Goal: Task Accomplishment & Management: Use online tool/utility

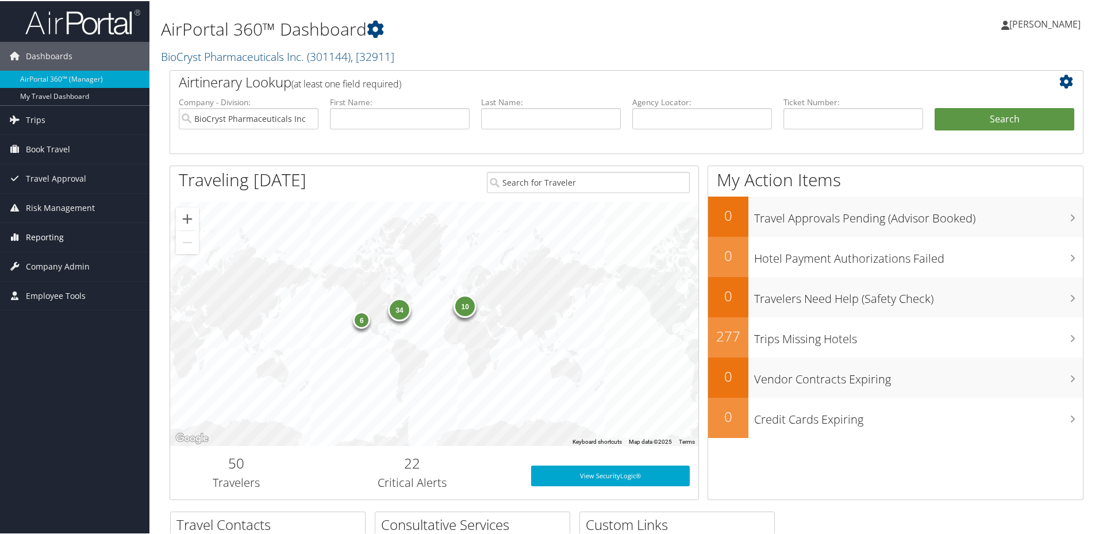
click at [53, 240] on span "Reporting" at bounding box center [45, 236] width 38 height 29
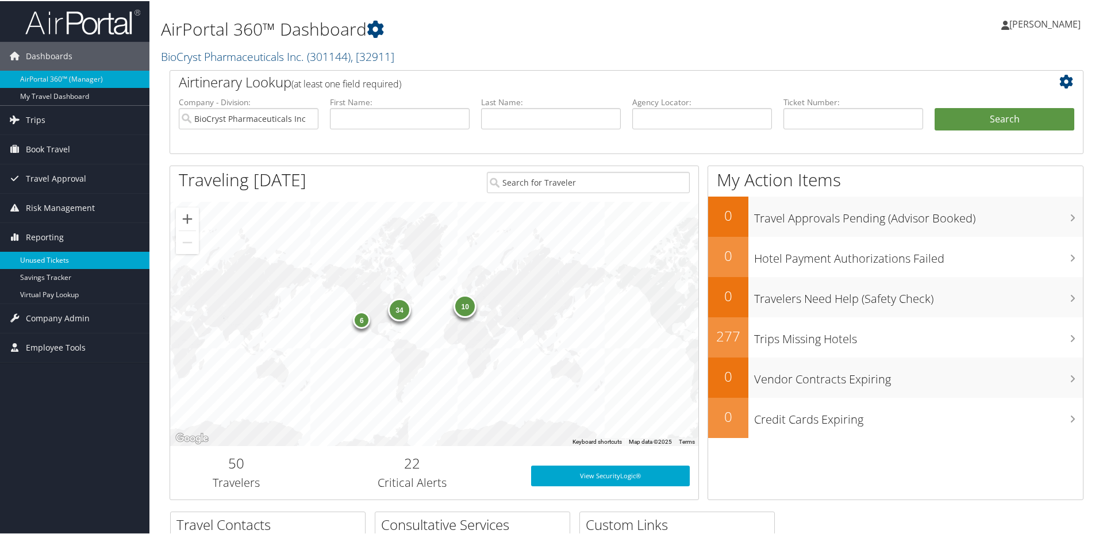
click at [55, 255] on link "Unused Tickets" at bounding box center [74, 259] width 149 height 17
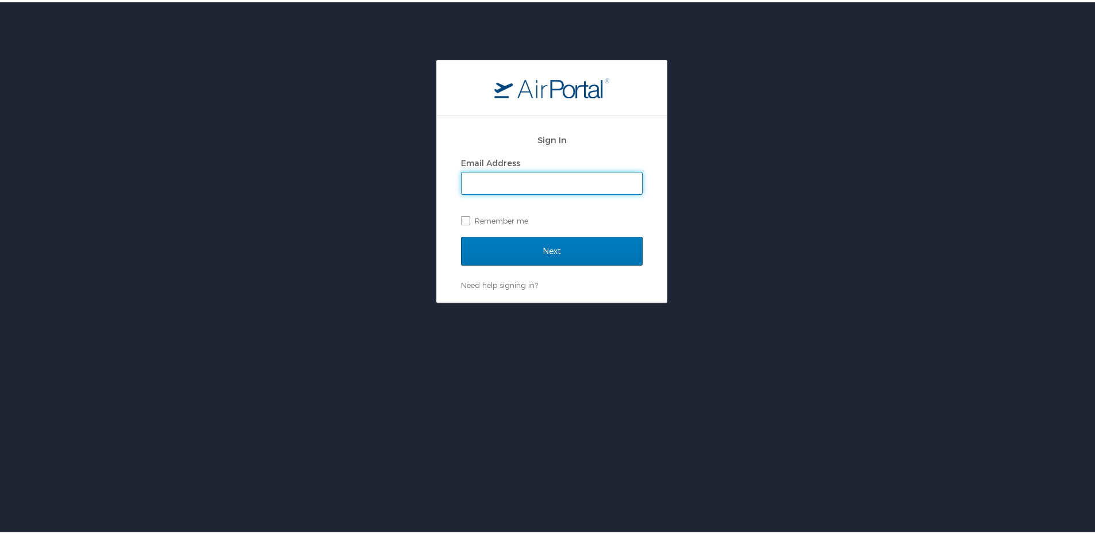
click at [532, 185] on input "Email Address" at bounding box center [552, 181] width 181 height 22
click at [539, 189] on input "Email Address" at bounding box center [552, 181] width 181 height 22
type input "ncook@biocryst.com"
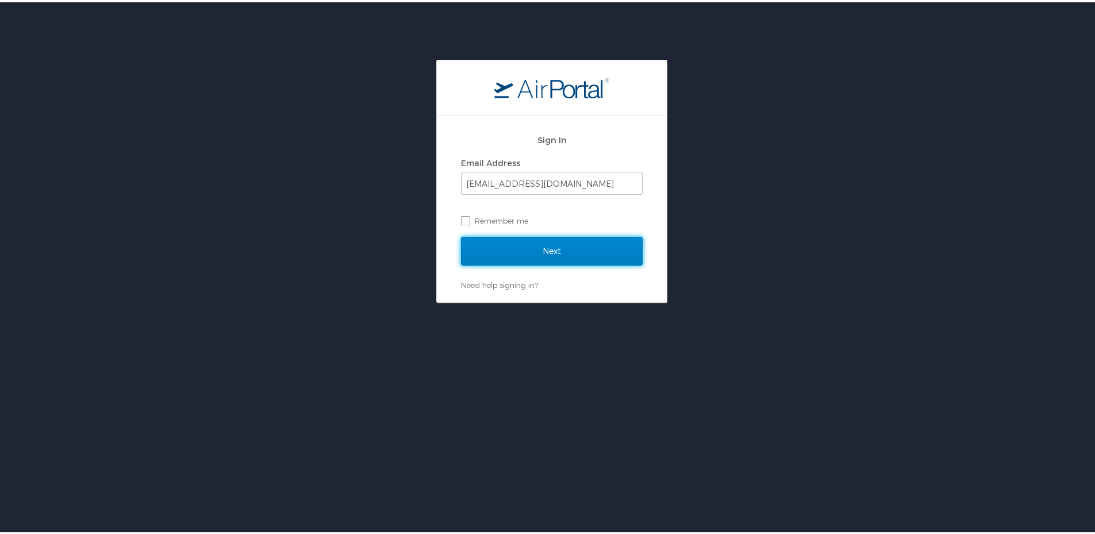
click at [556, 252] on input "Next" at bounding box center [552, 249] width 182 height 29
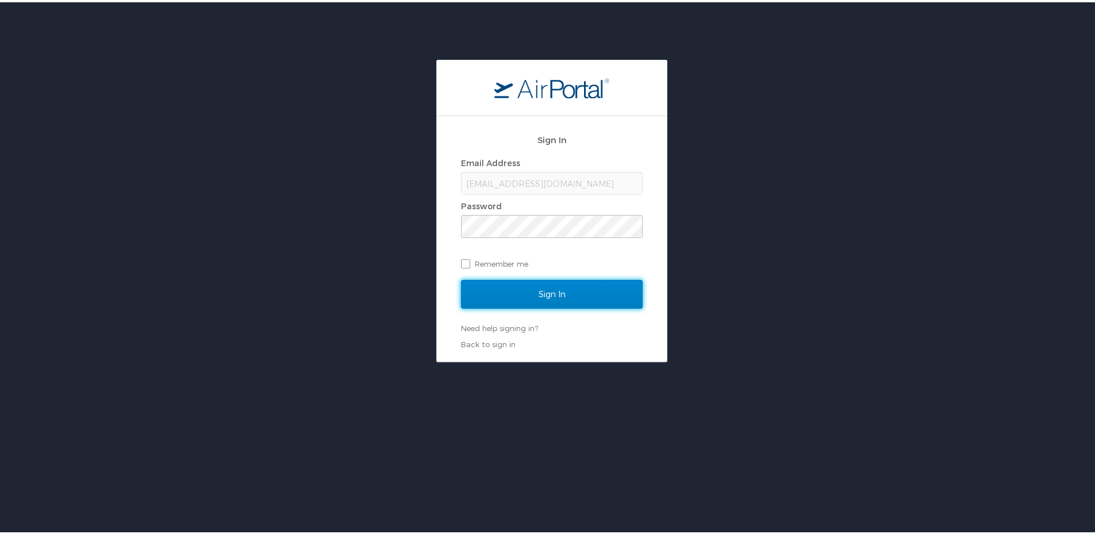
click at [535, 298] on input "Sign In" at bounding box center [552, 292] width 182 height 29
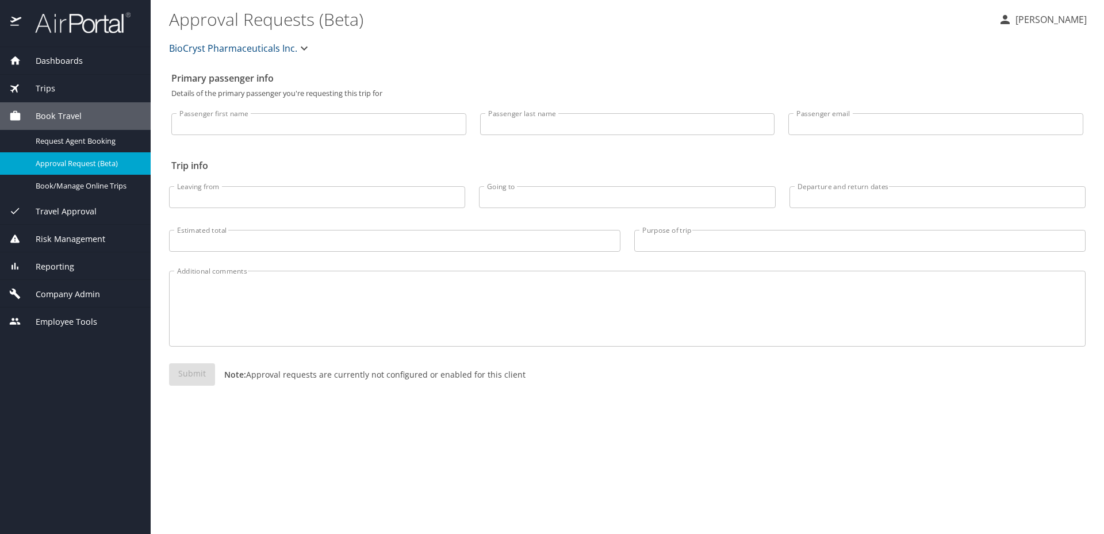
click at [52, 271] on span "Reporting" at bounding box center [47, 266] width 53 height 13
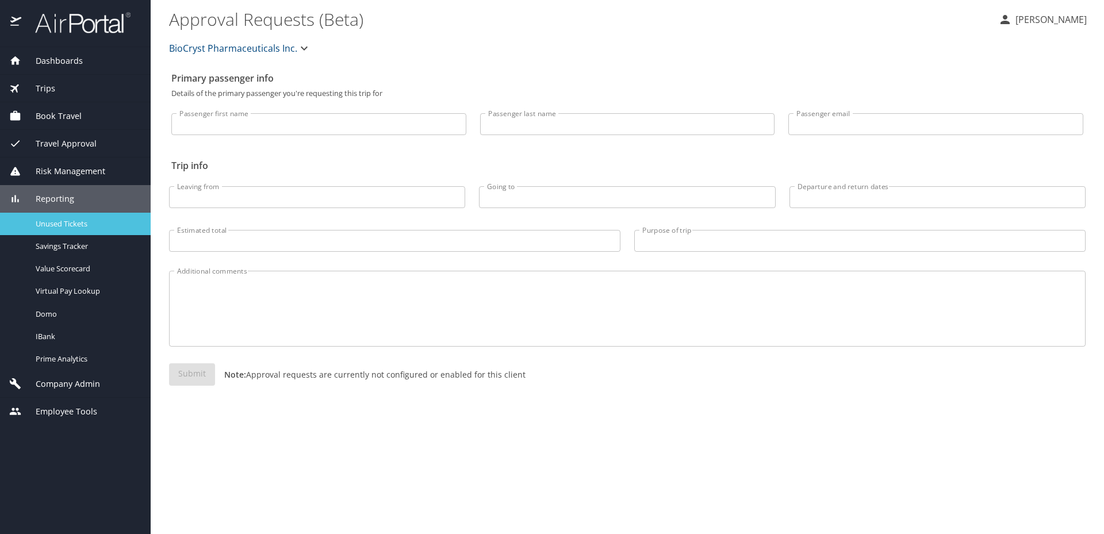
click at [79, 222] on span "Unused Tickets" at bounding box center [86, 223] width 101 height 11
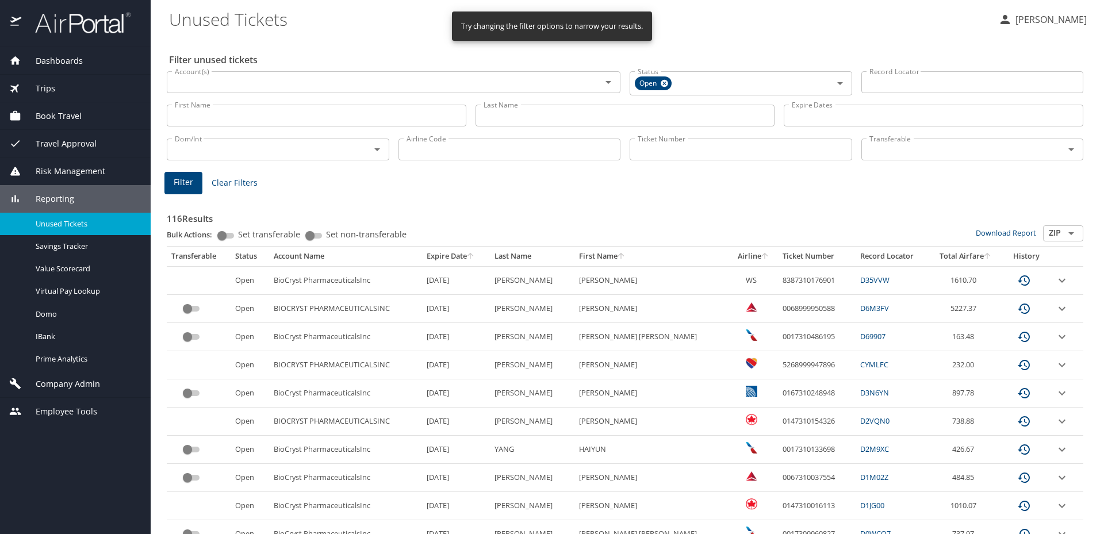
click at [730, 254] on th "Airline" at bounding box center [754, 257] width 48 height 20
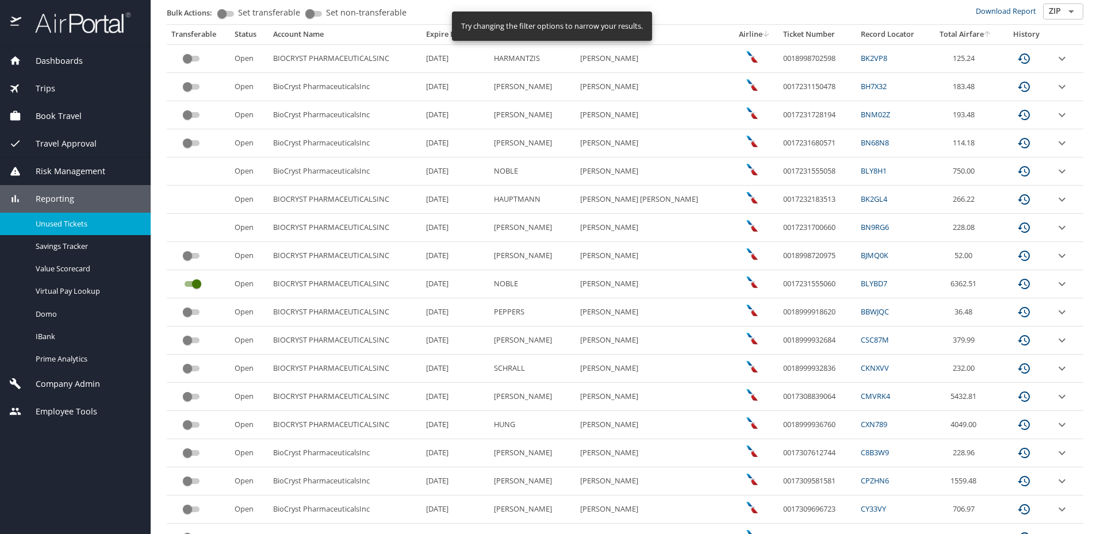
scroll to position [242, 0]
